Goal: Information Seeking & Learning: Learn about a topic

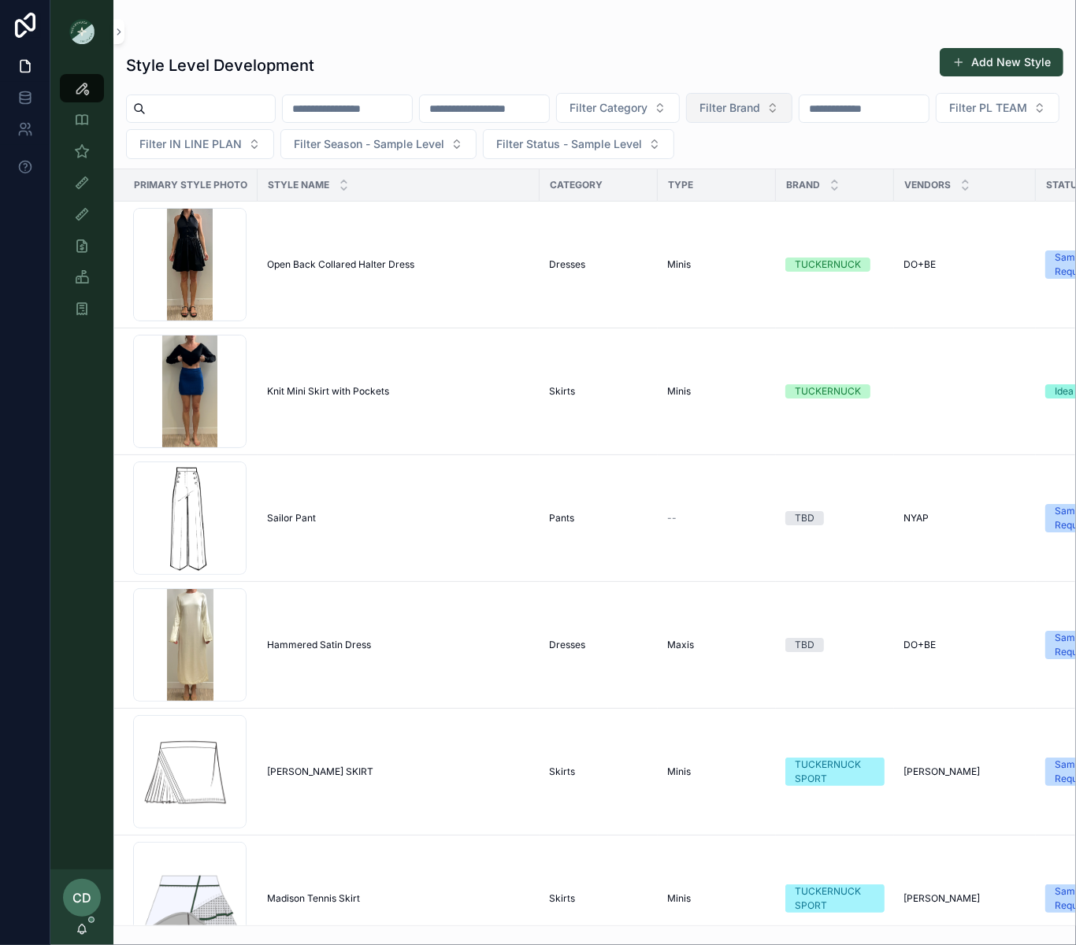
click at [760, 105] on span "Filter Brand" at bounding box center [729, 108] width 61 height 16
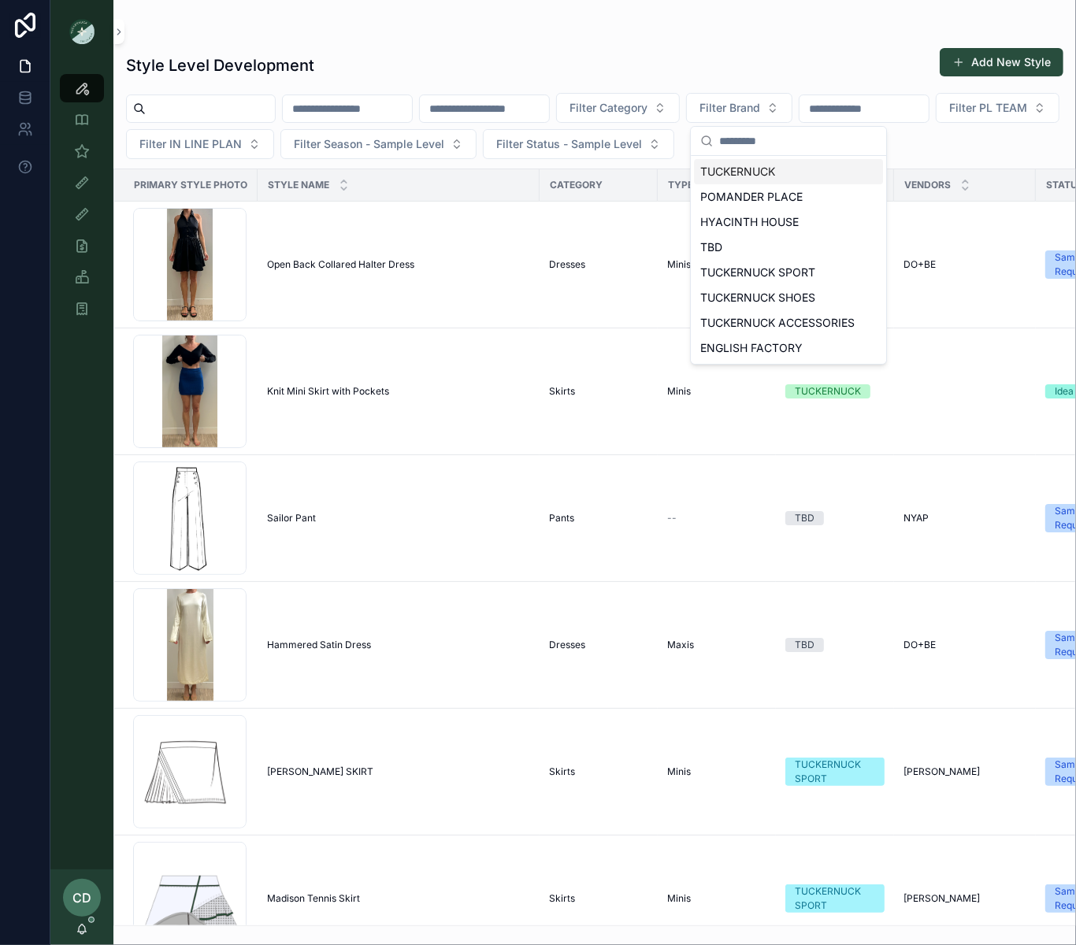
click at [668, 87] on div "Style Level Development Add New Style Filter Category Filter Brand Filter PL TE…" at bounding box center [594, 482] width 963 height 888
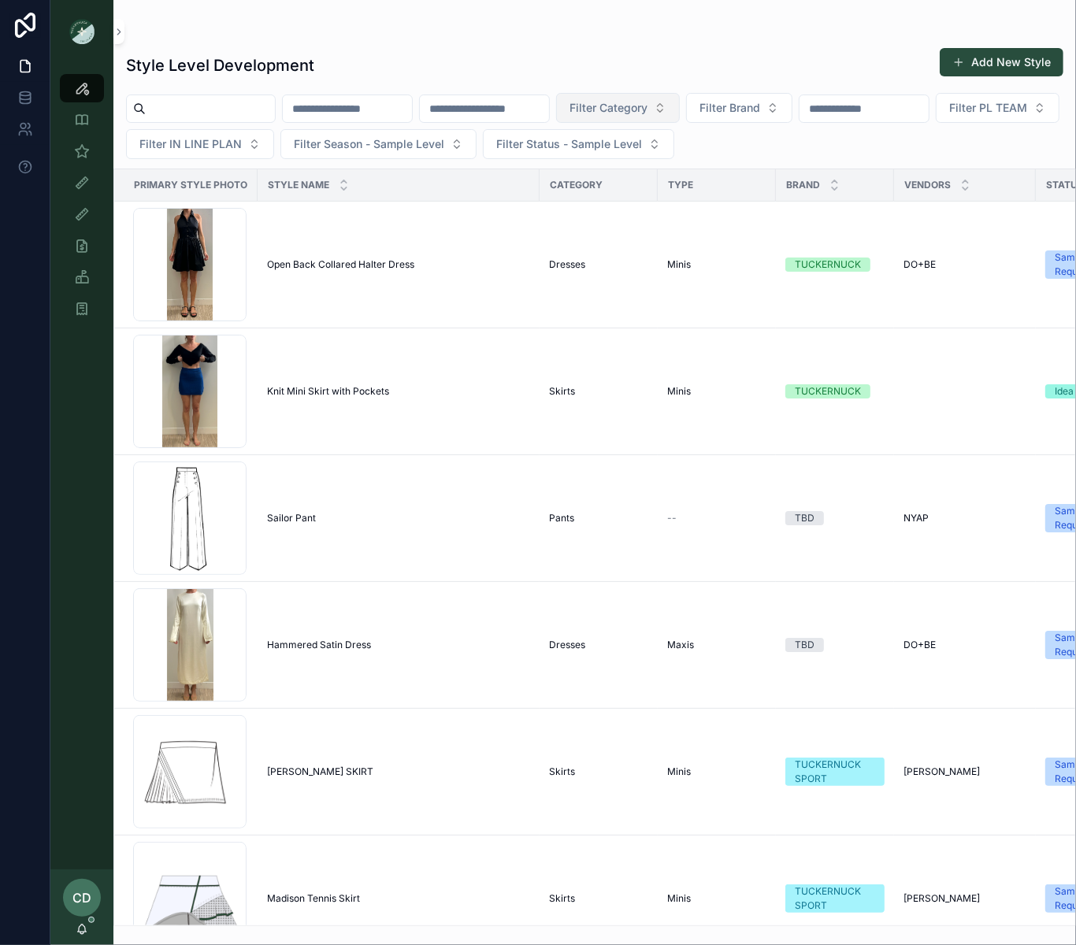
click at [647, 106] on span "Filter Category" at bounding box center [608, 108] width 78 height 16
click at [514, 26] on div "scrollable content" at bounding box center [594, 31] width 937 height 13
drag, startPoint x: 183, startPoint y: 140, endPoint x: 178, endPoint y: 150, distance: 10.6
click at [949, 116] on span "Filter PL TEAM" at bounding box center [988, 108] width 78 height 16
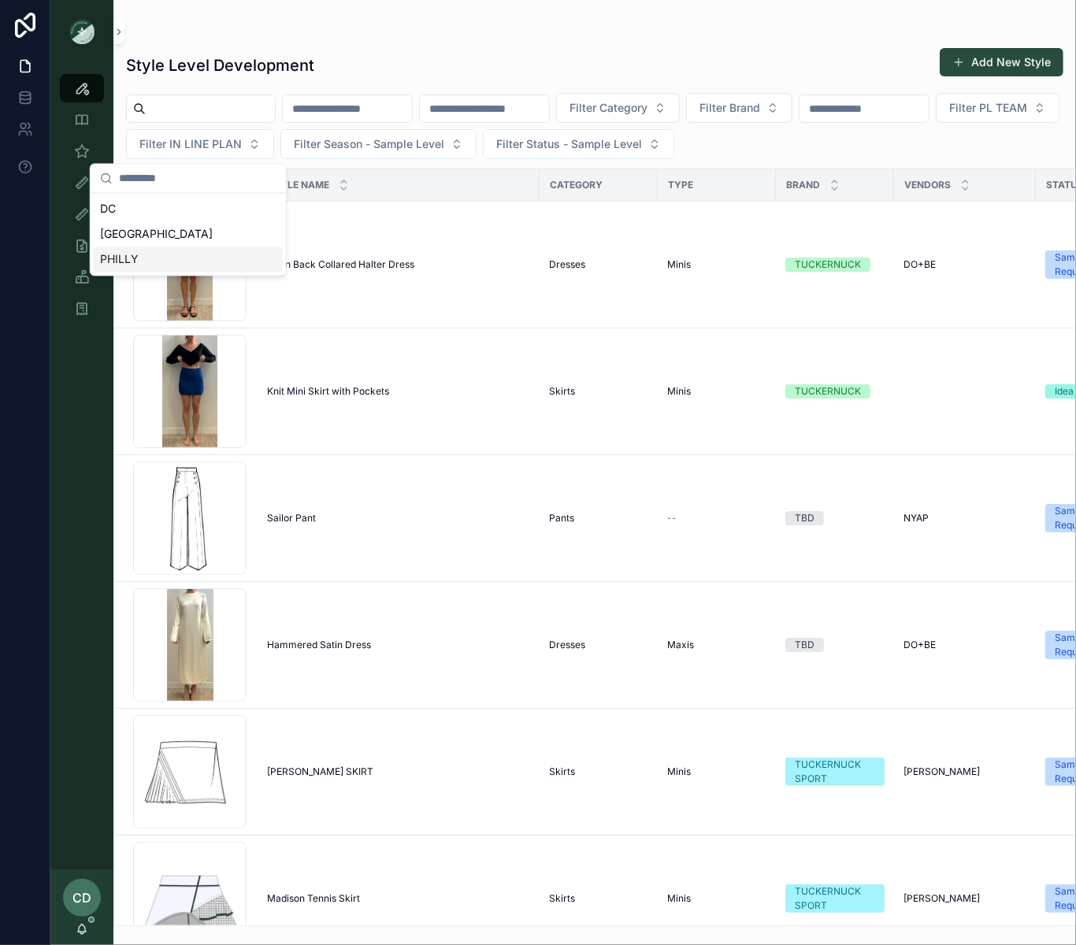
click at [193, 261] on div "PHILLY" at bounding box center [188, 259] width 189 height 25
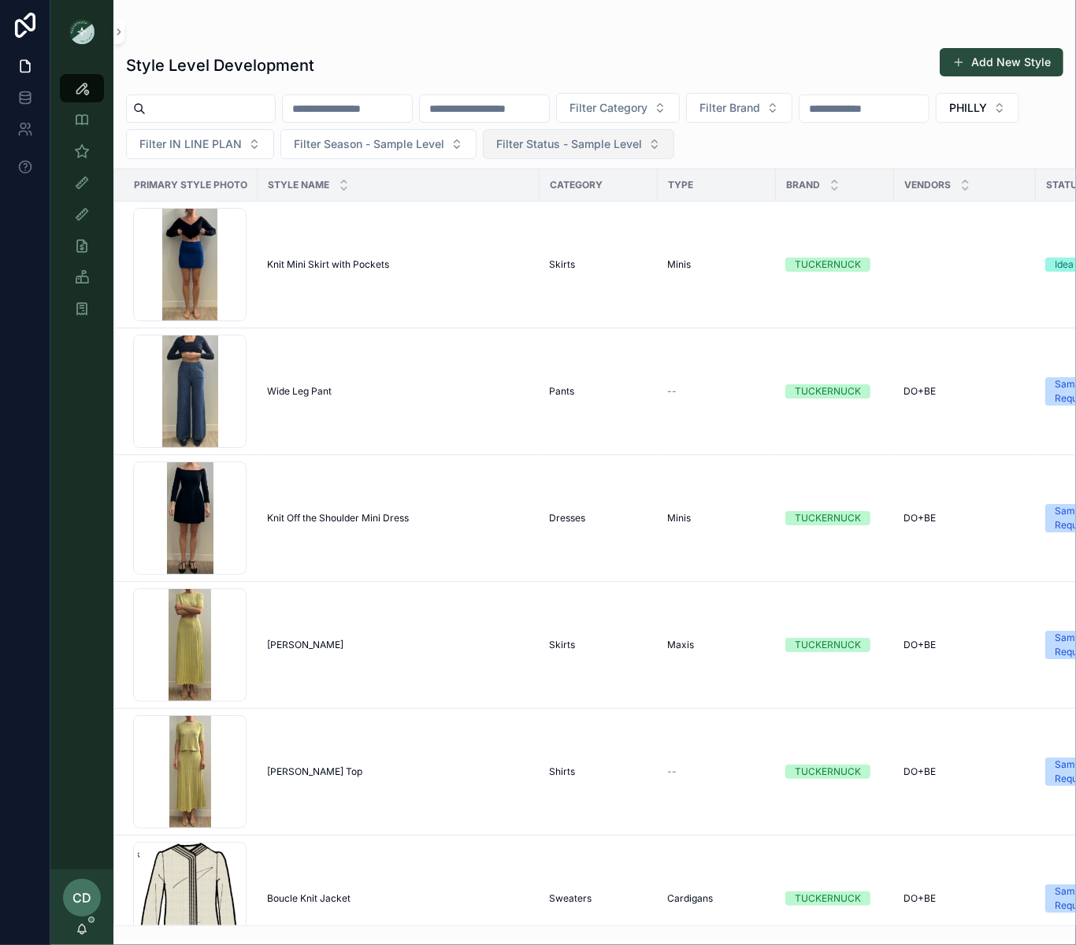
click at [604, 158] on button "Filter Status - Sample Level" at bounding box center [578, 144] width 191 height 30
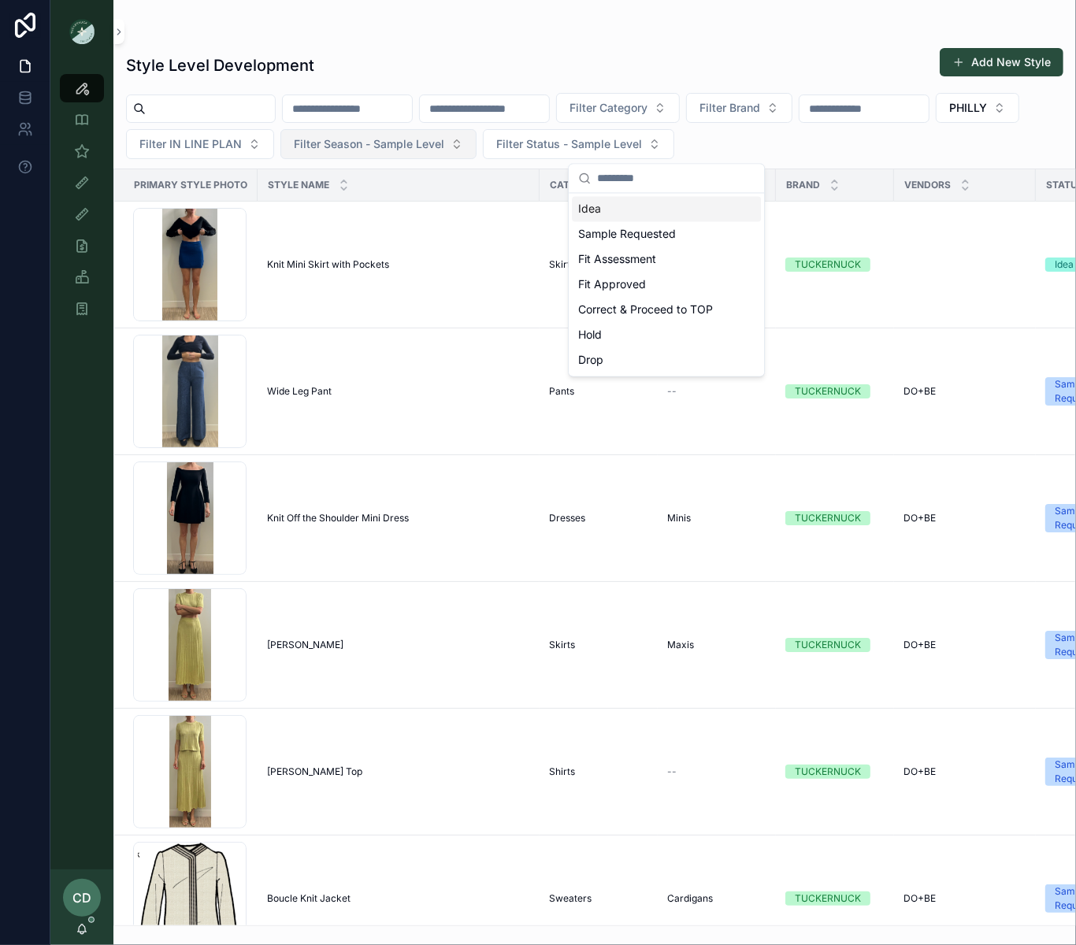
click at [477, 154] on button "Filter Season - Sample Level" at bounding box center [378, 144] width 196 height 30
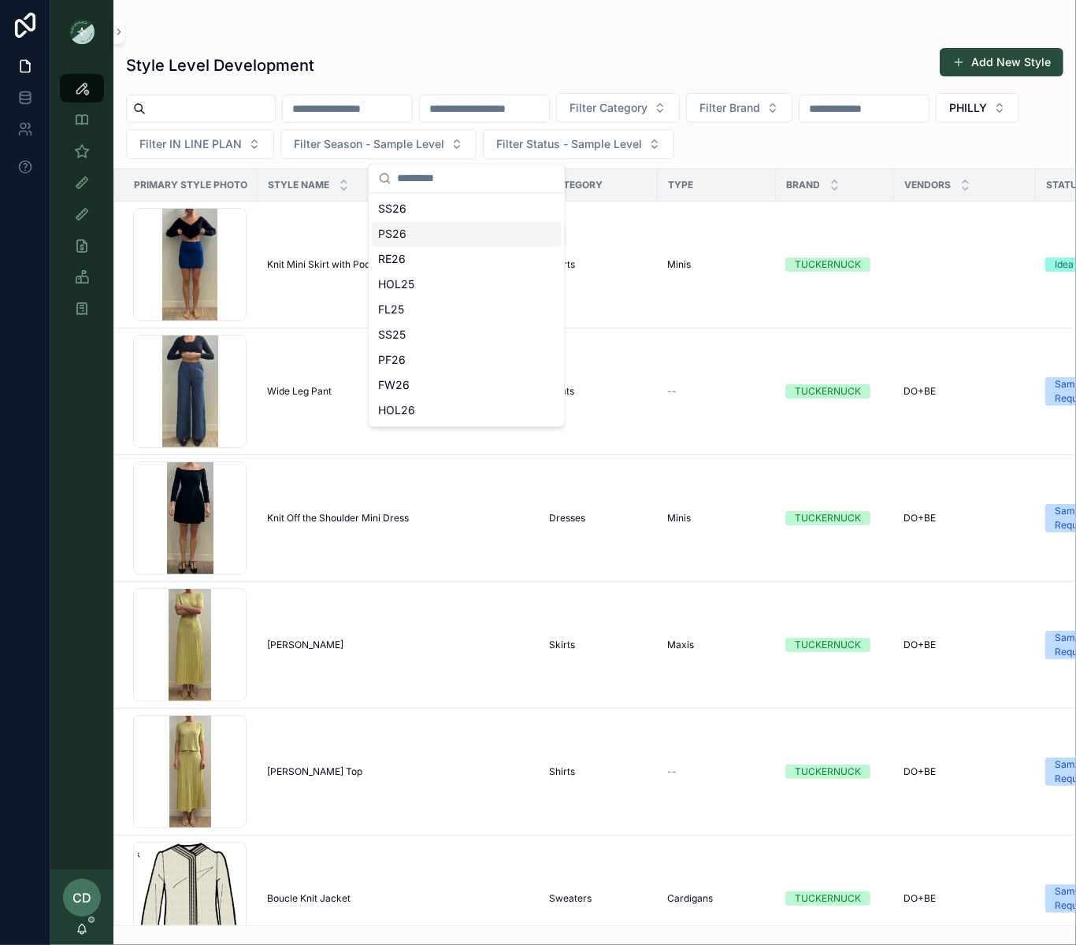
click at [404, 229] on div "PS26" at bounding box center [467, 234] width 189 height 25
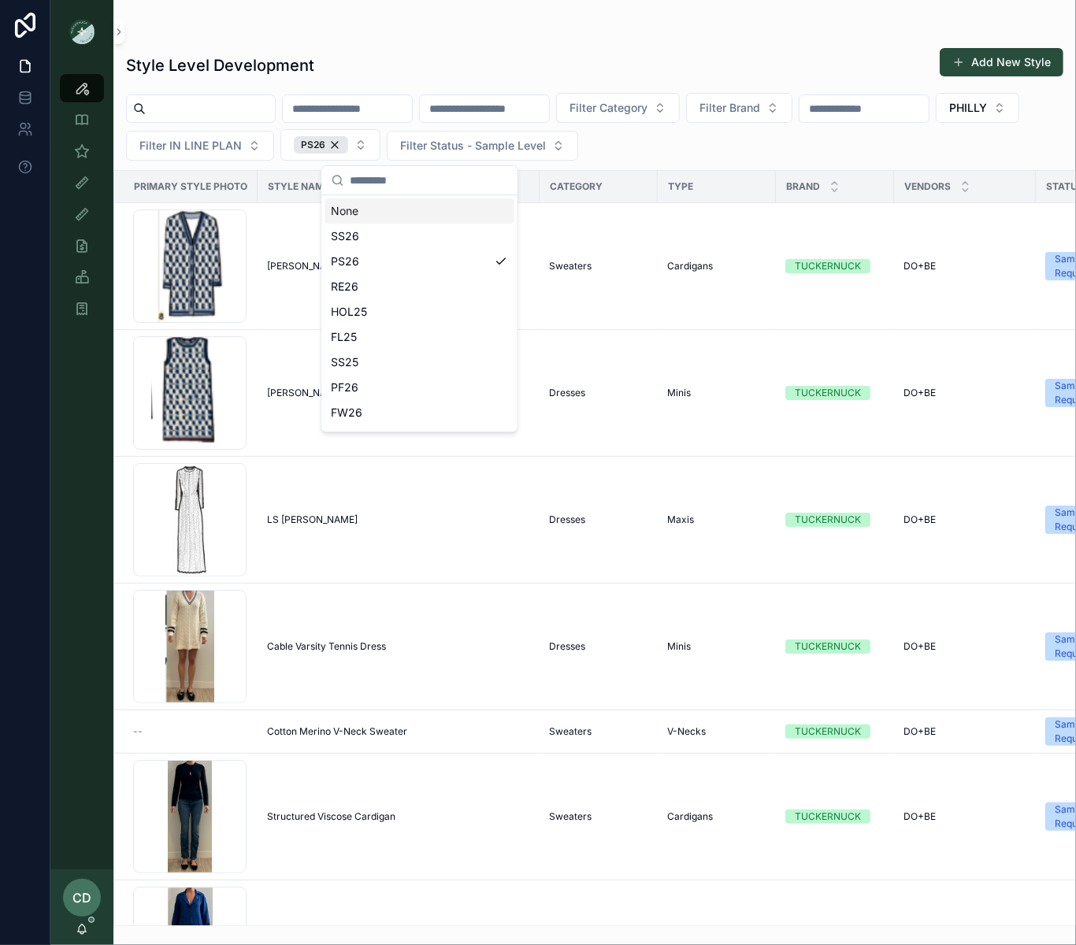
click at [399, 55] on div "Style Level Development Add New Style" at bounding box center [594, 65] width 937 height 36
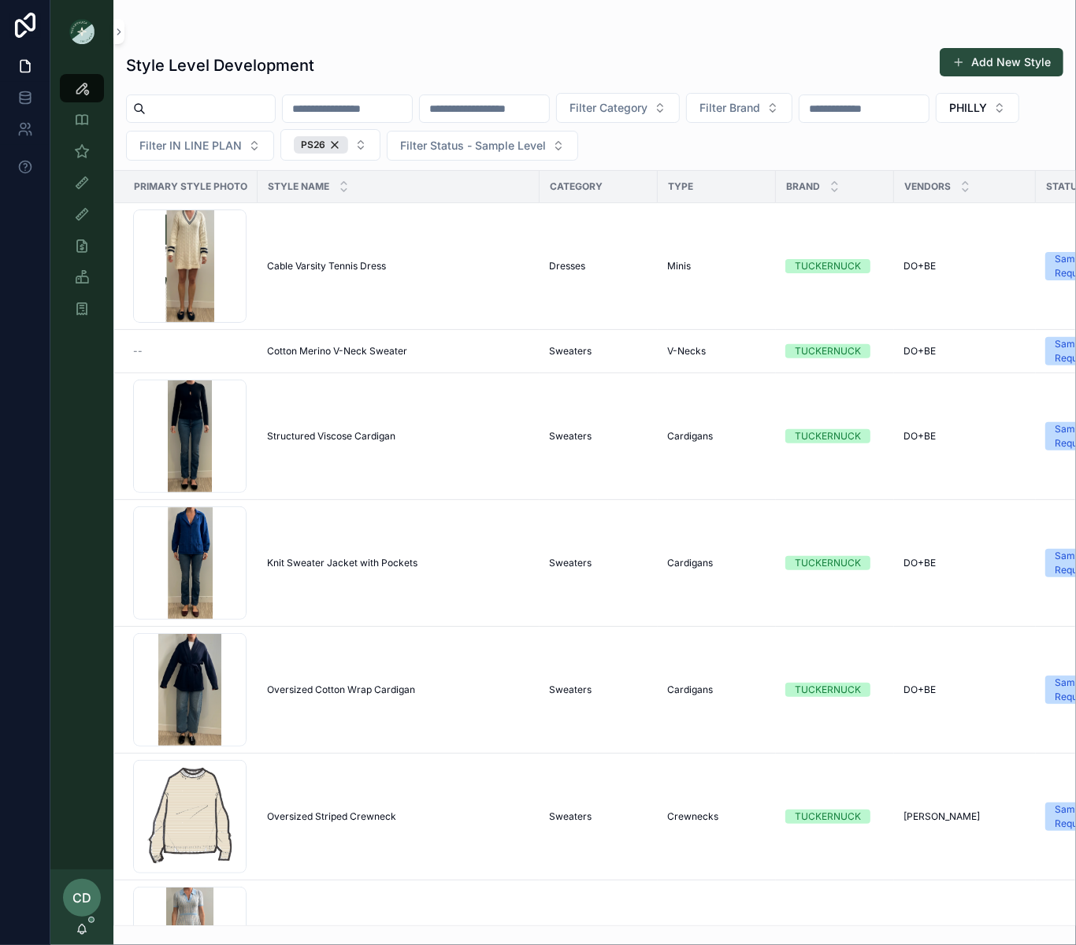
scroll to position [391, 0]
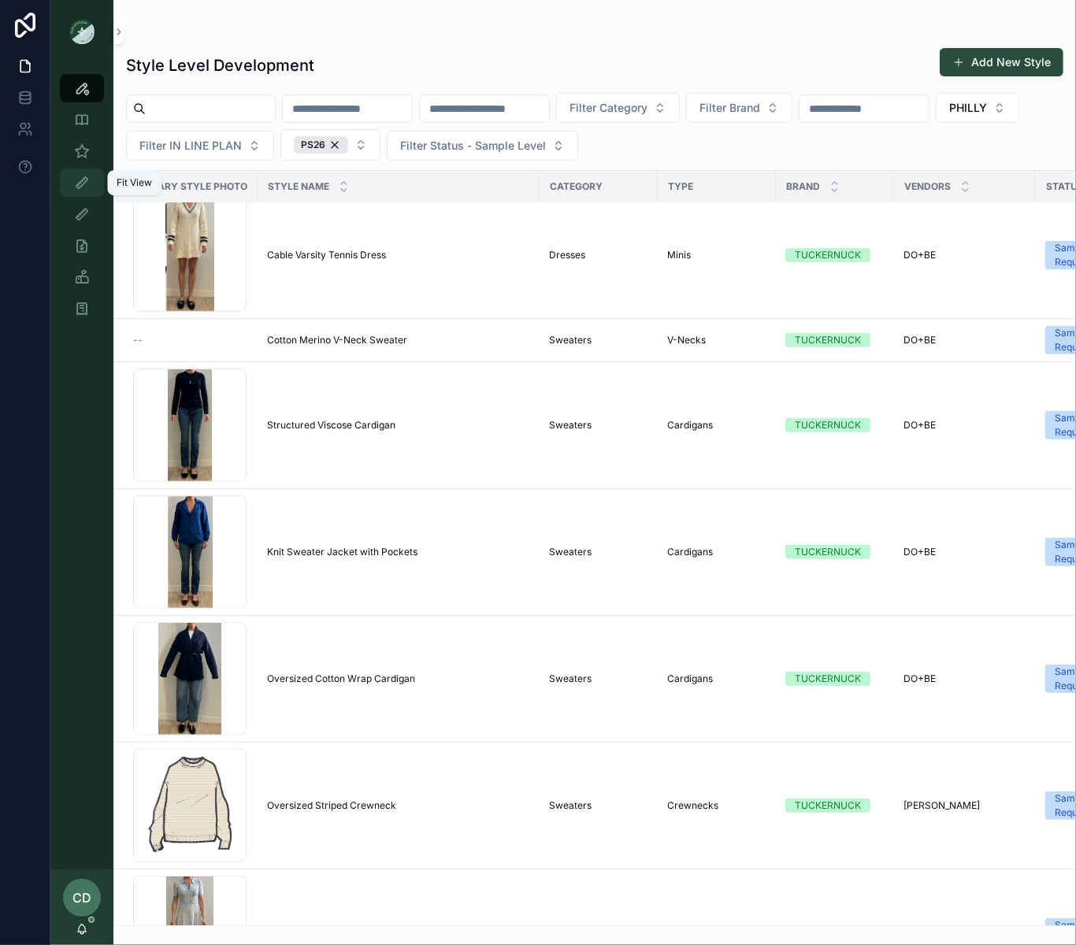
click at [86, 183] on icon "scrollable content" at bounding box center [82, 183] width 16 height 16
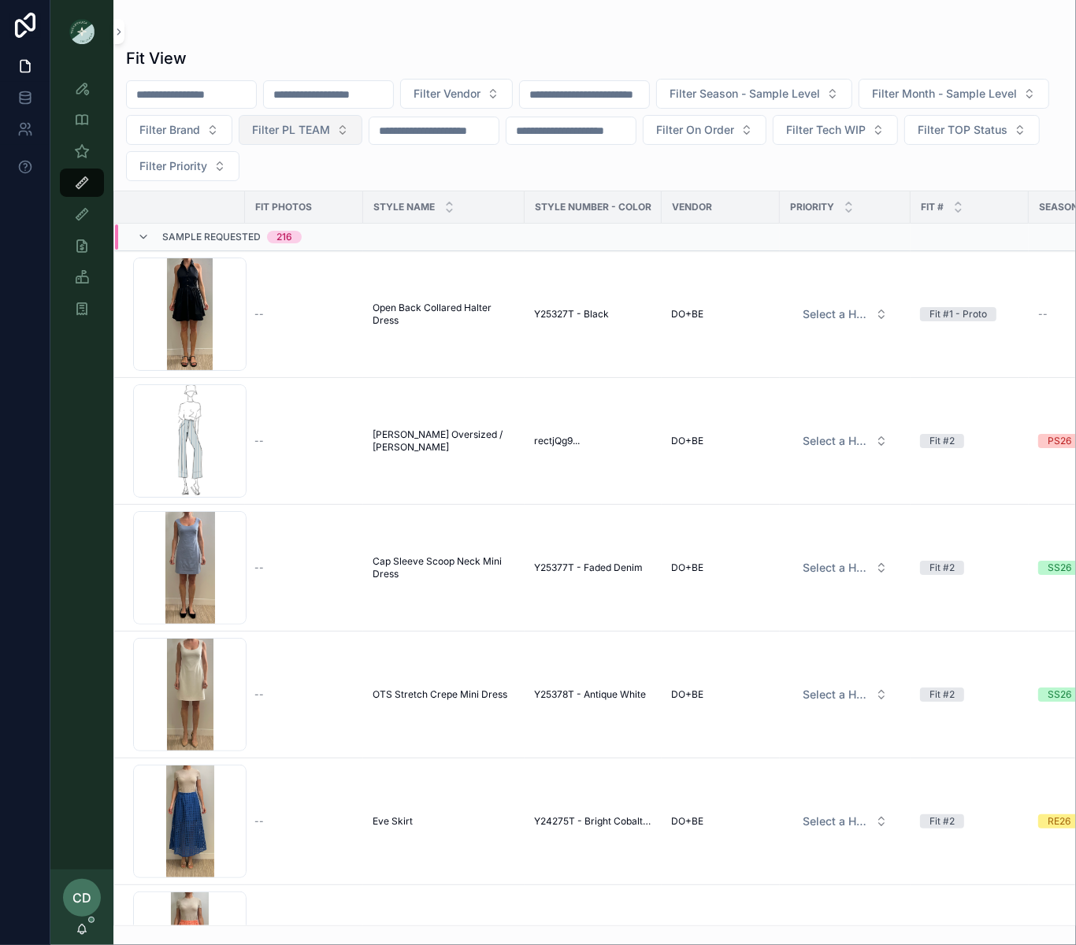
click at [330, 135] on span "Filter PL TEAM" at bounding box center [291, 130] width 78 height 16
click at [462, 242] on div "PHILLY" at bounding box center [496, 244] width 189 height 25
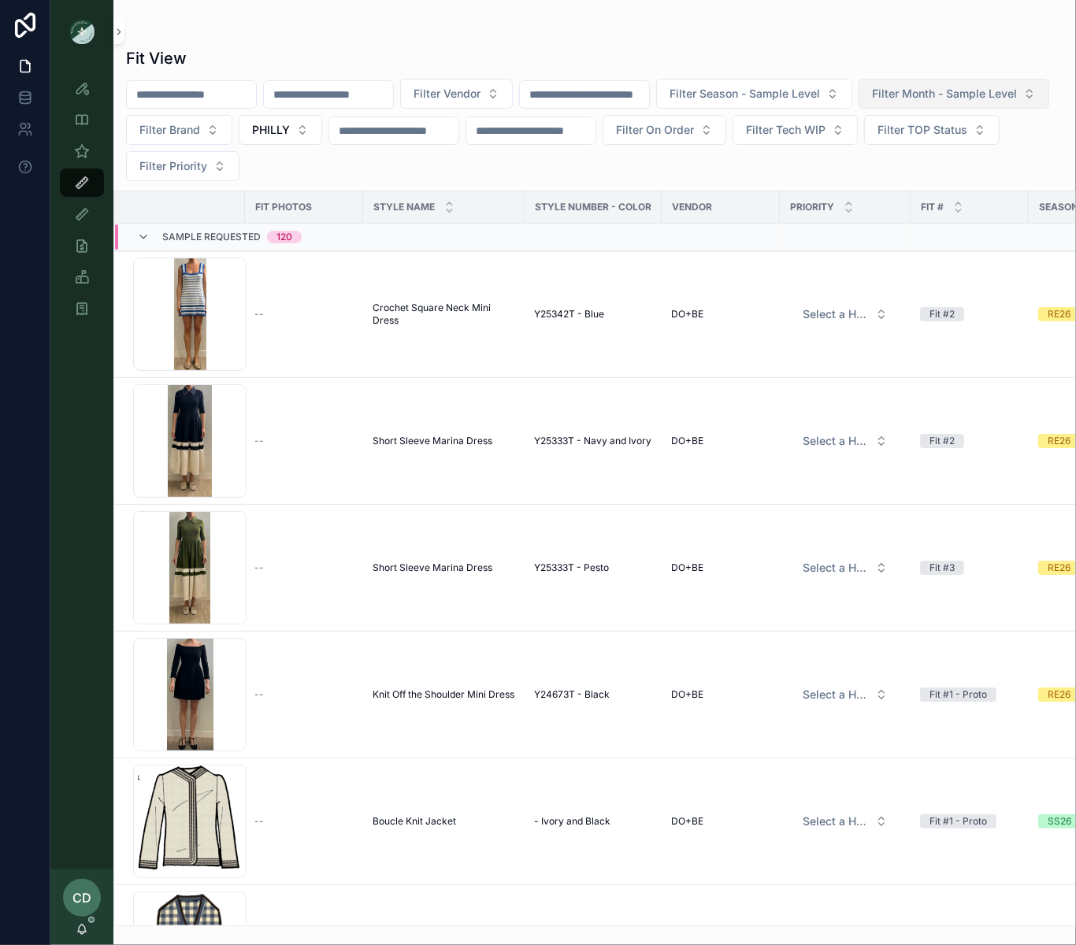
click at [872, 102] on span "Filter Month - Sample Level" at bounding box center [944, 94] width 145 height 16
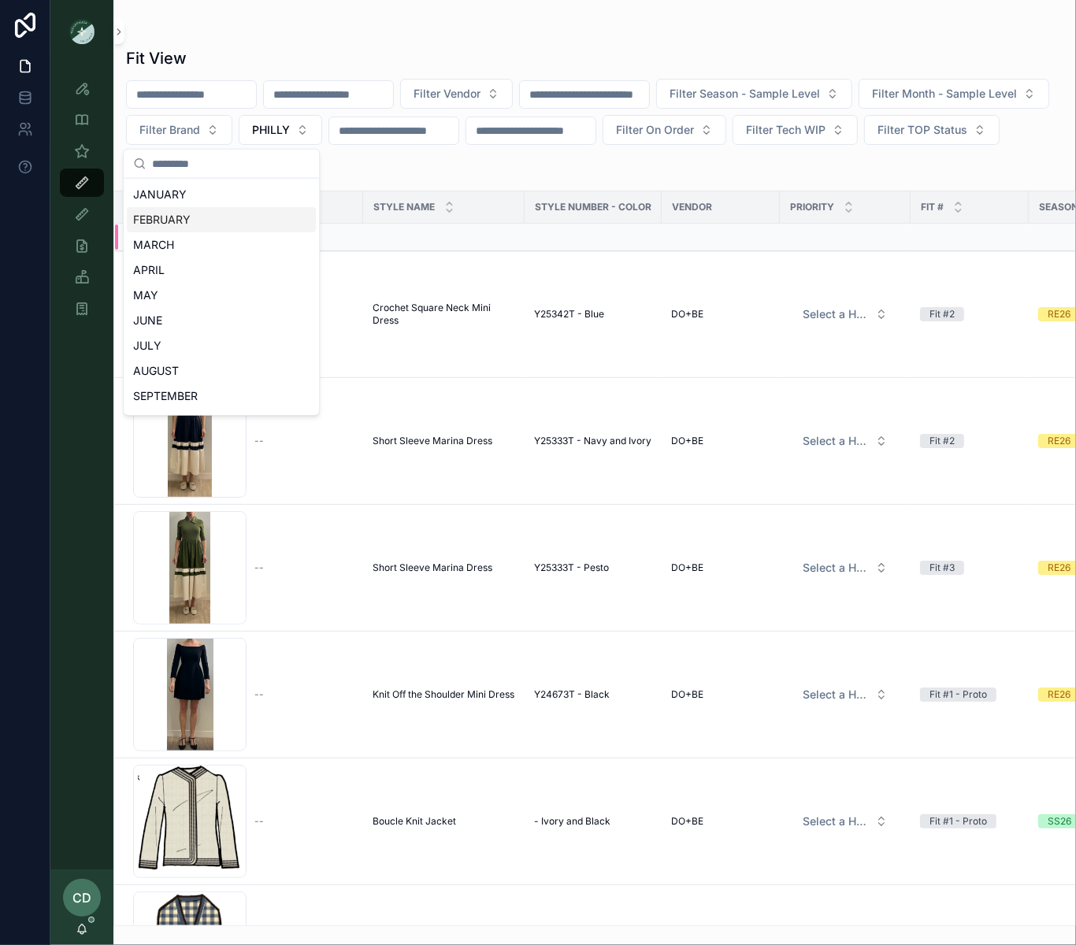
click at [197, 219] on div "FEBRUARY" at bounding box center [221, 219] width 189 height 25
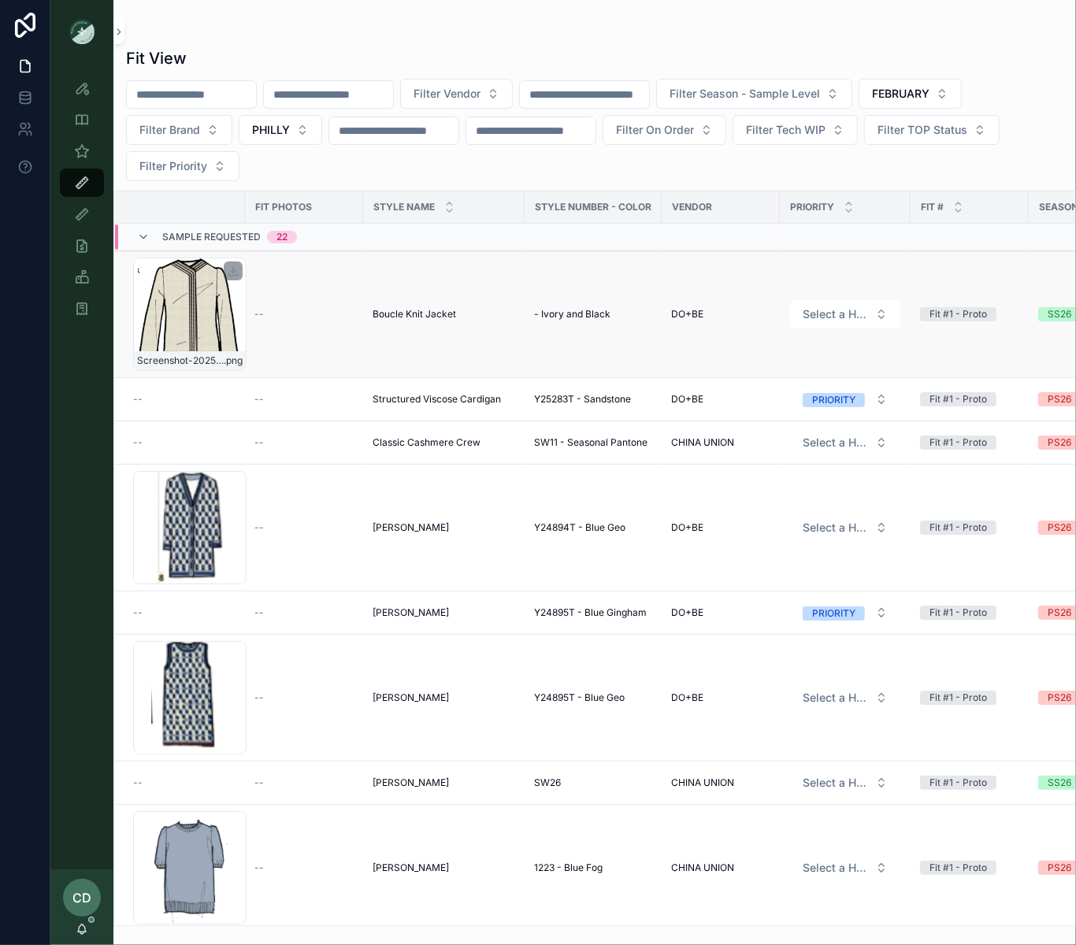
click at [210, 320] on div "Screenshot-2025-08-29-at-10.43.21-AM .png" at bounding box center [189, 314] width 113 height 113
click at [412, 404] on span "Structured Viscose Cardigan" at bounding box center [437, 399] width 128 height 13
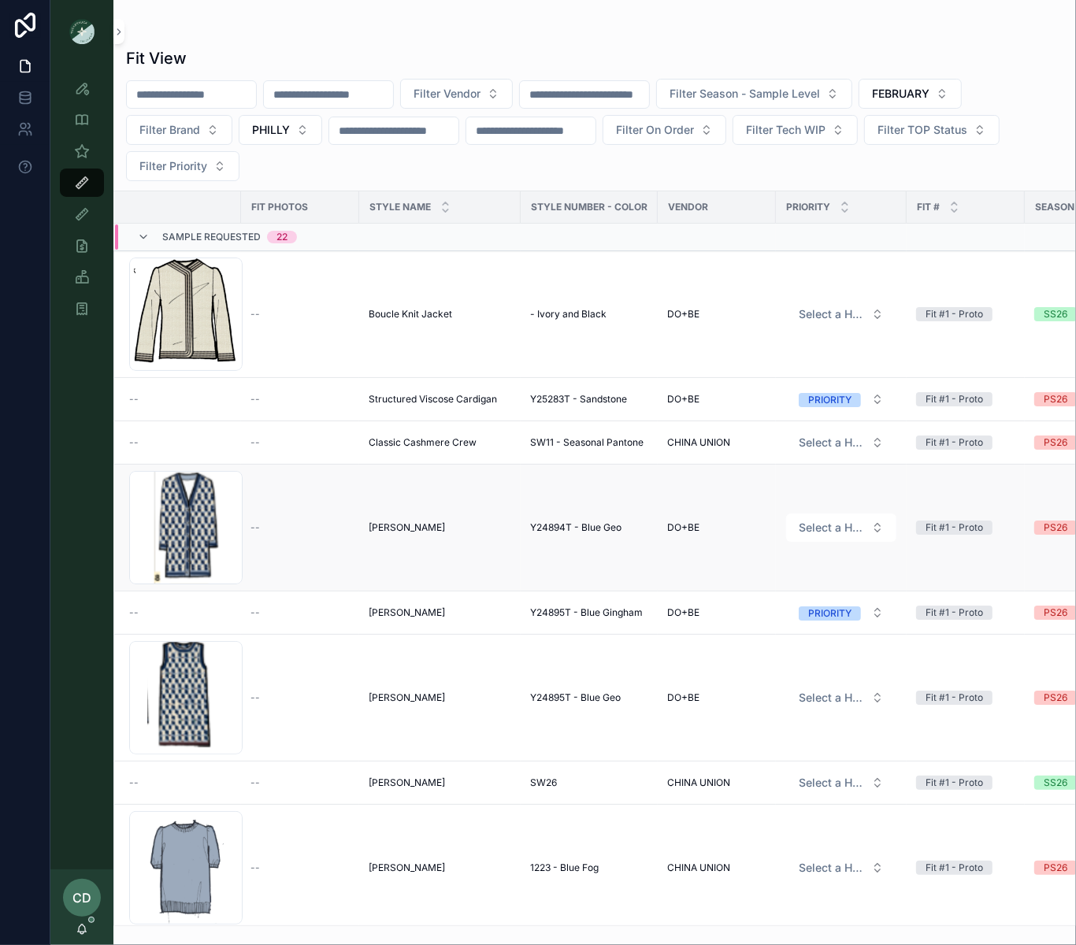
scroll to position [2, 4]
click at [332, 624] on td "--" at bounding box center [300, 611] width 118 height 43
click at [312, 618] on div "--" at bounding box center [299, 611] width 99 height 13
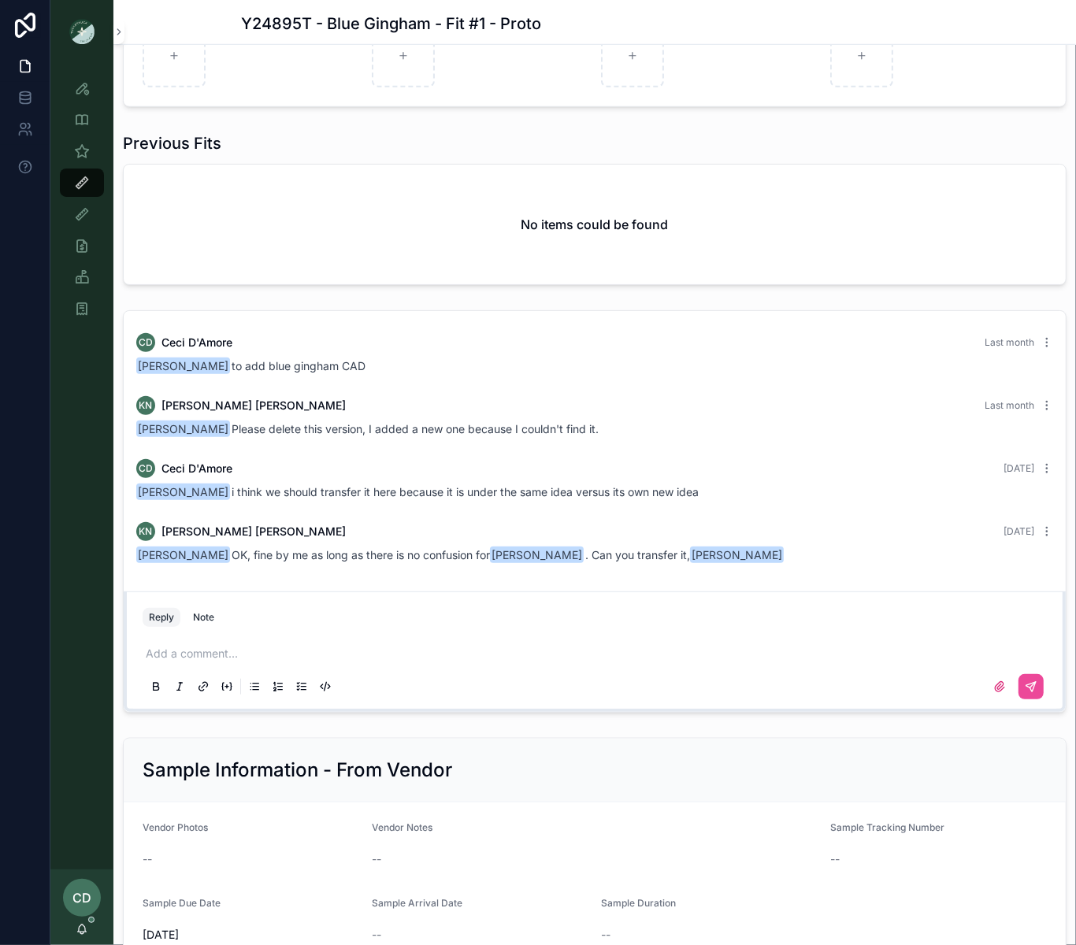
scroll to position [924, 0]
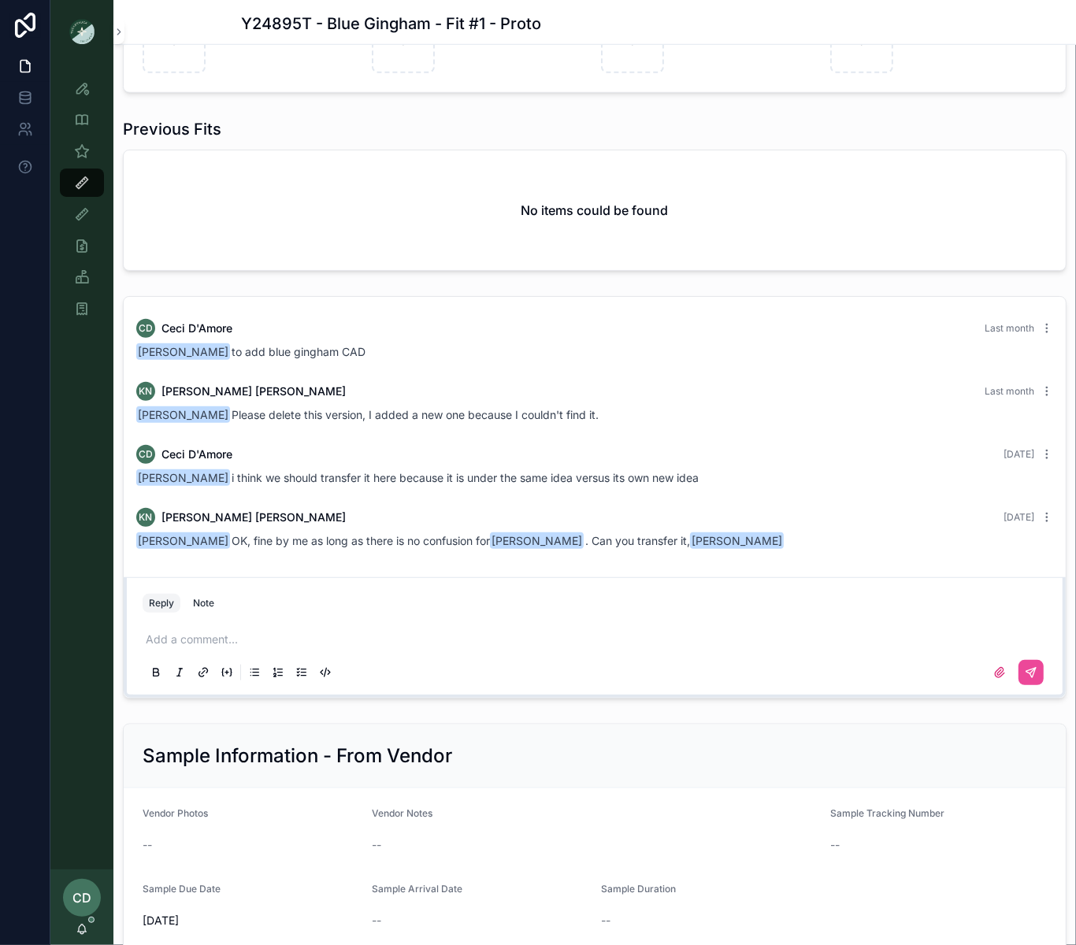
click at [239, 651] on div "Add a comment..." at bounding box center [595, 655] width 904 height 66
click at [231, 645] on p "scrollable content" at bounding box center [598, 640] width 904 height 16
click at [1037, 670] on icon "scrollable content" at bounding box center [1031, 672] width 13 height 13
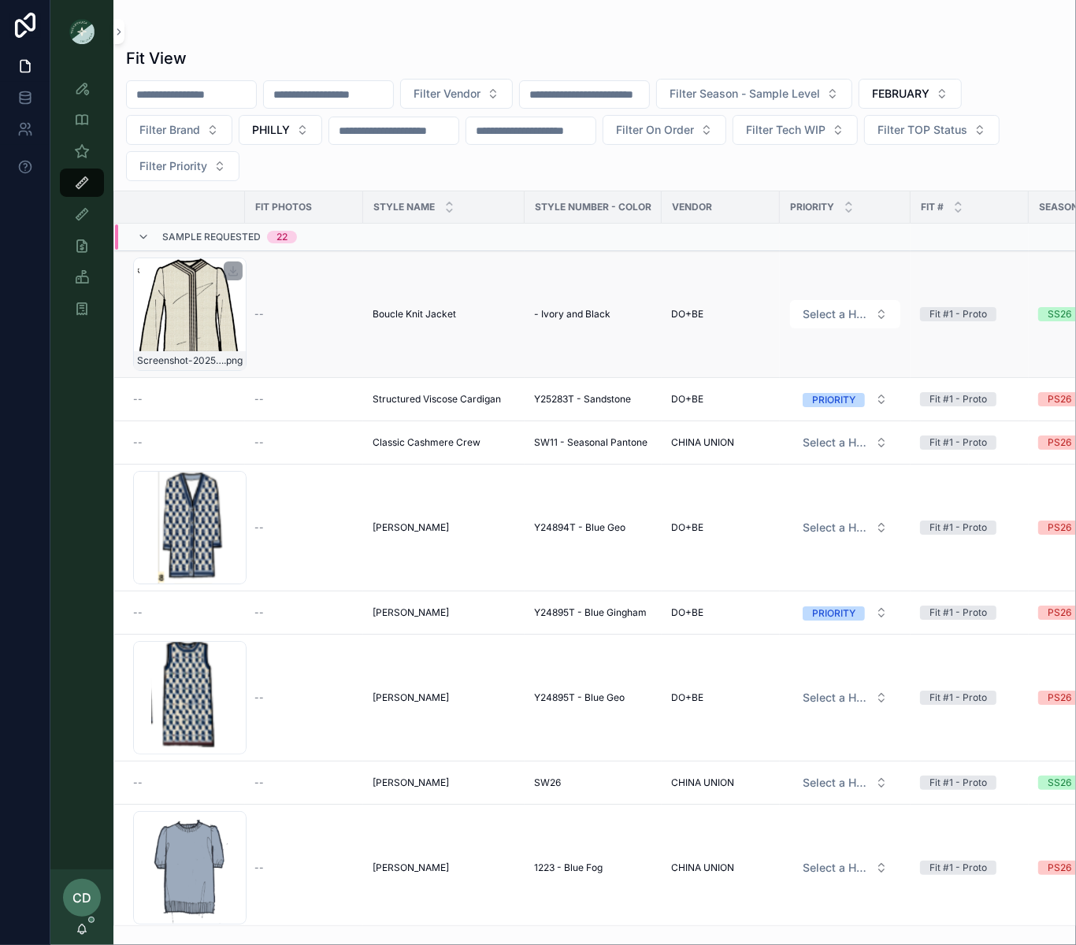
click at [161, 323] on div "Screenshot-2025-08-29-at-10.43.21-AM .png" at bounding box center [189, 314] width 113 height 113
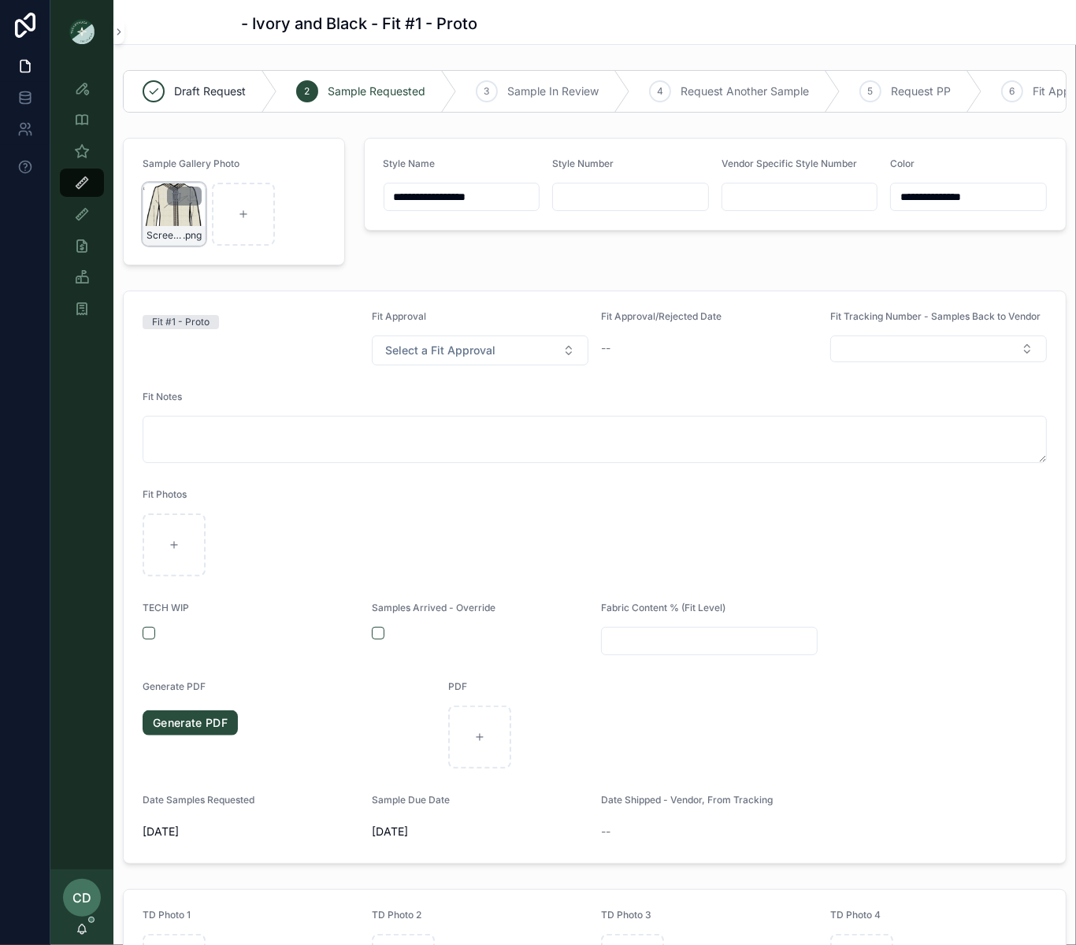
click at [170, 215] on div "Screenshot-2025-08-29-at-10.43.21-AM .png" at bounding box center [174, 214] width 63 height 63
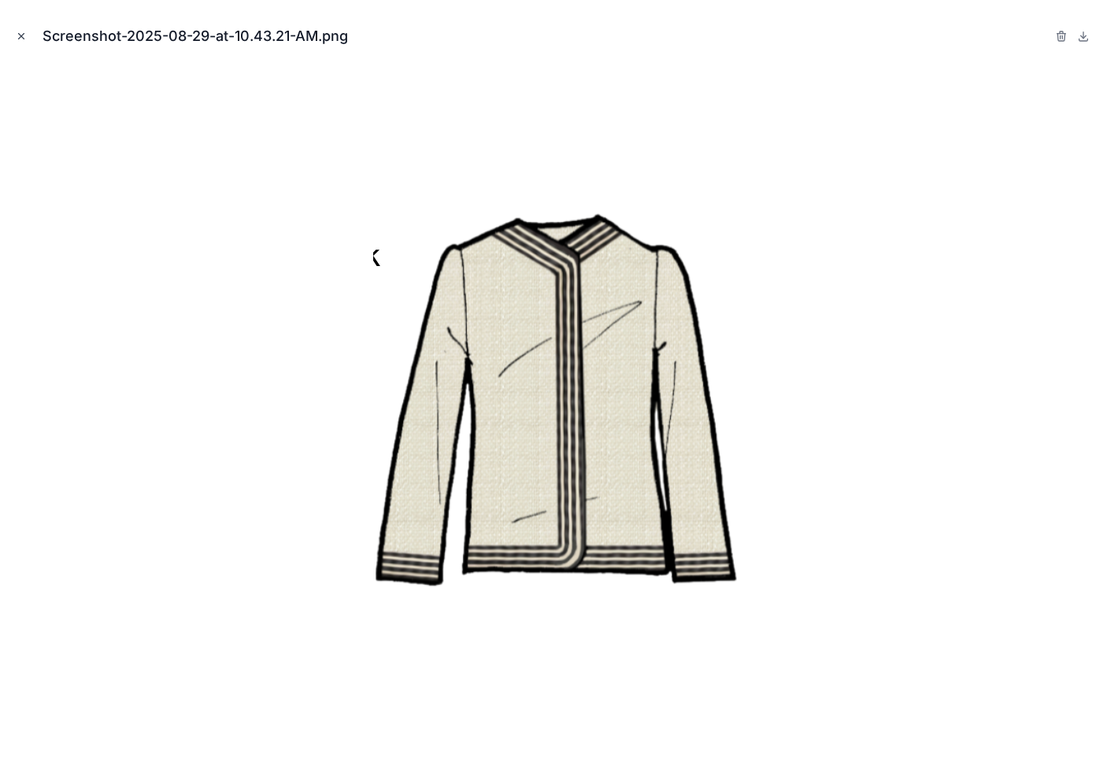
click at [20, 42] on button "Close modal" at bounding box center [21, 36] width 17 height 17
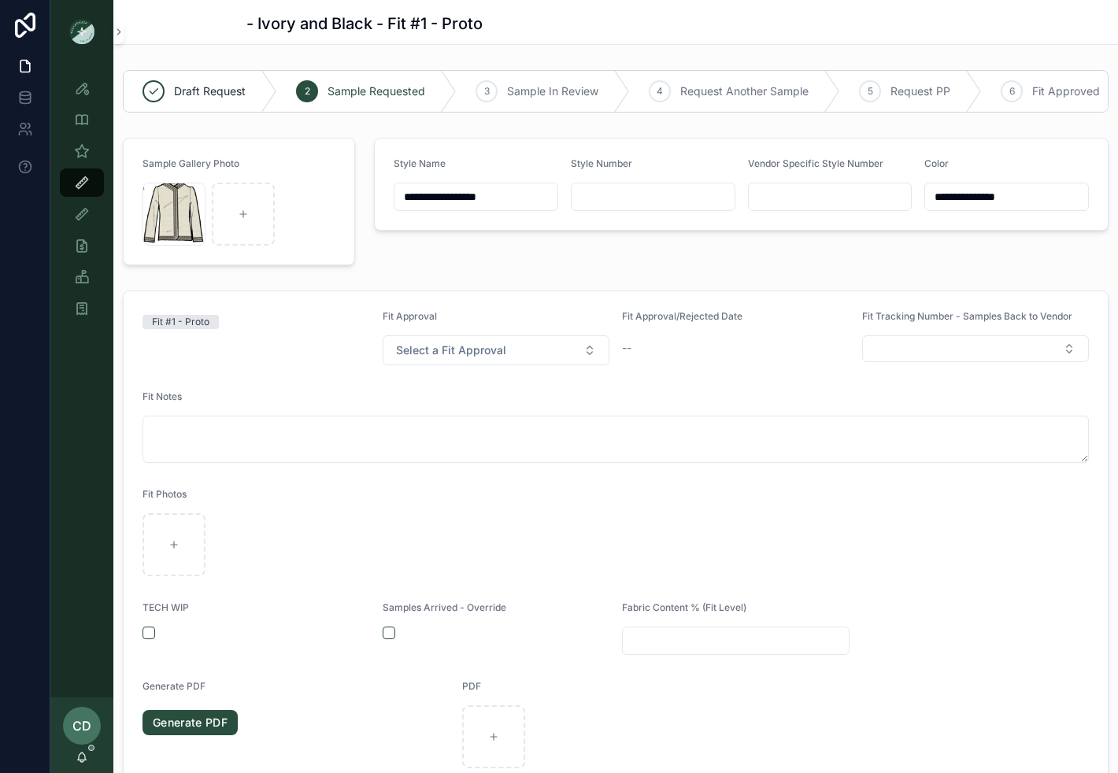
drag, startPoint x: 501, startPoint y: 199, endPoint x: 351, endPoint y: 199, distance: 150.4
click at [728, 262] on div "**********" at bounding box center [742, 202] width 754 height 140
